Goal: Task Accomplishment & Management: Complete application form

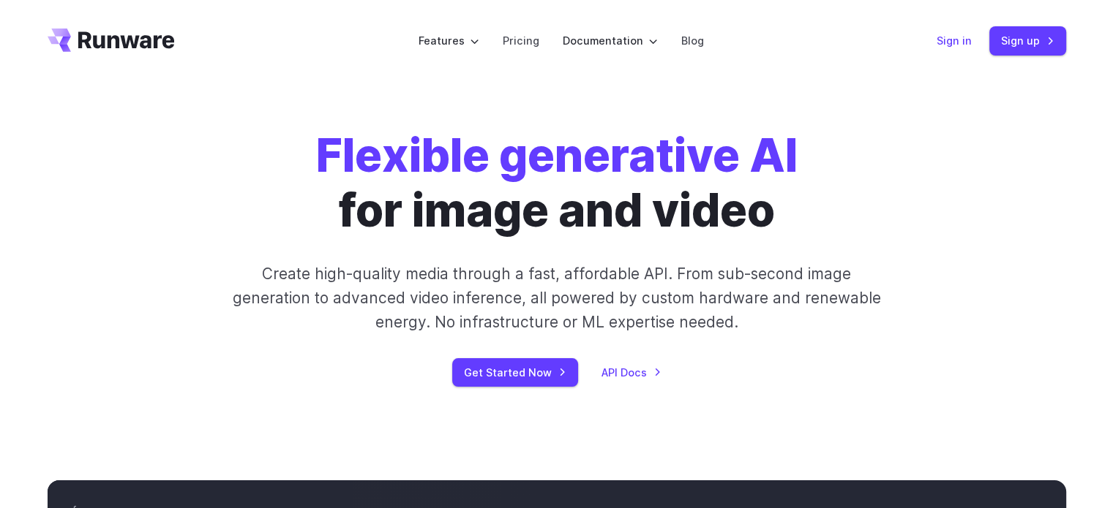
click at [945, 43] on link "Sign in" at bounding box center [953, 40] width 35 height 17
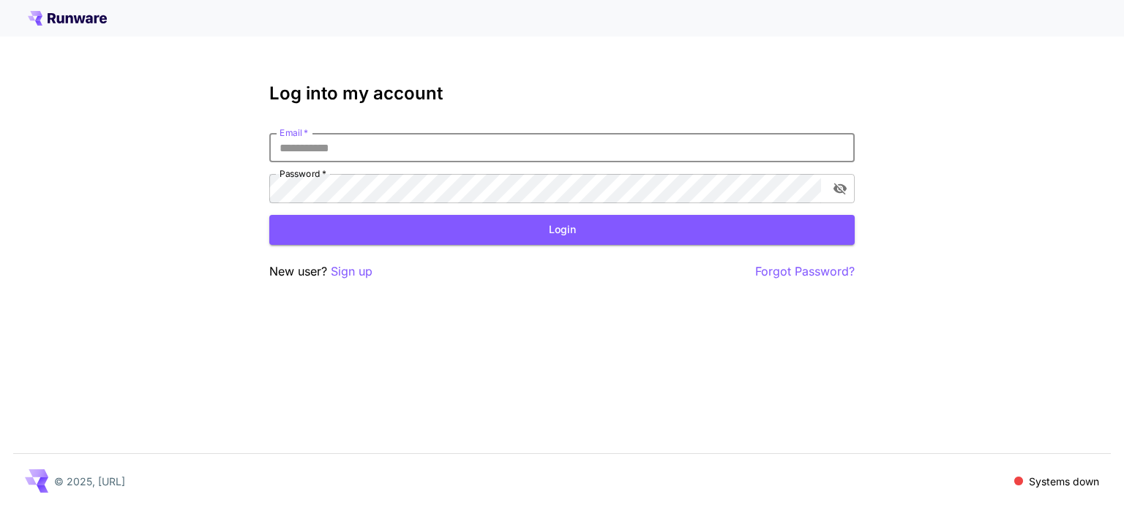
click at [360, 271] on p "Sign up" at bounding box center [352, 272] width 42 height 18
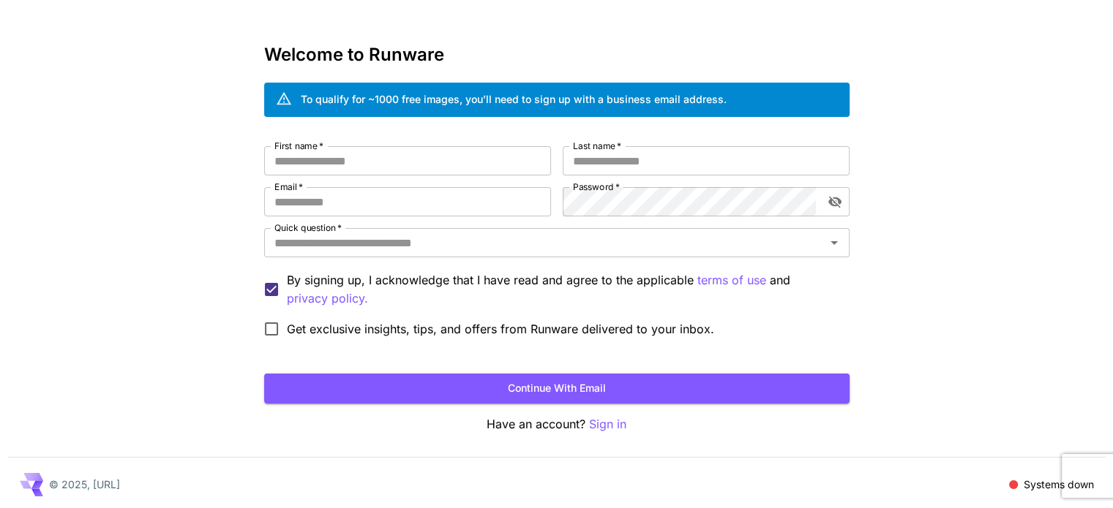
scroll to position [41, 0]
